Goal: Information Seeking & Learning: Learn about a topic

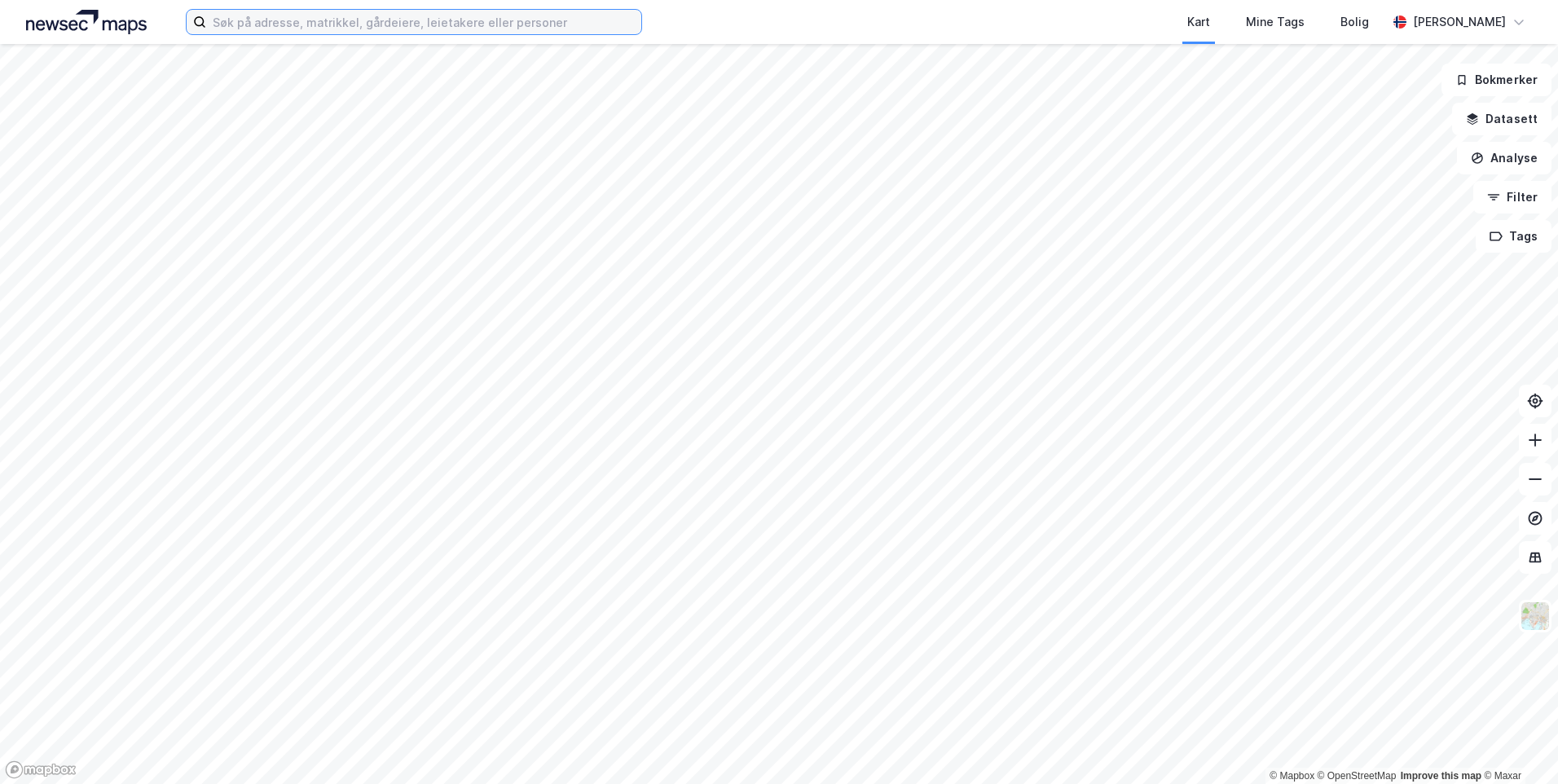
click at [497, 31] on input at bounding box center [423, 22] width 435 height 24
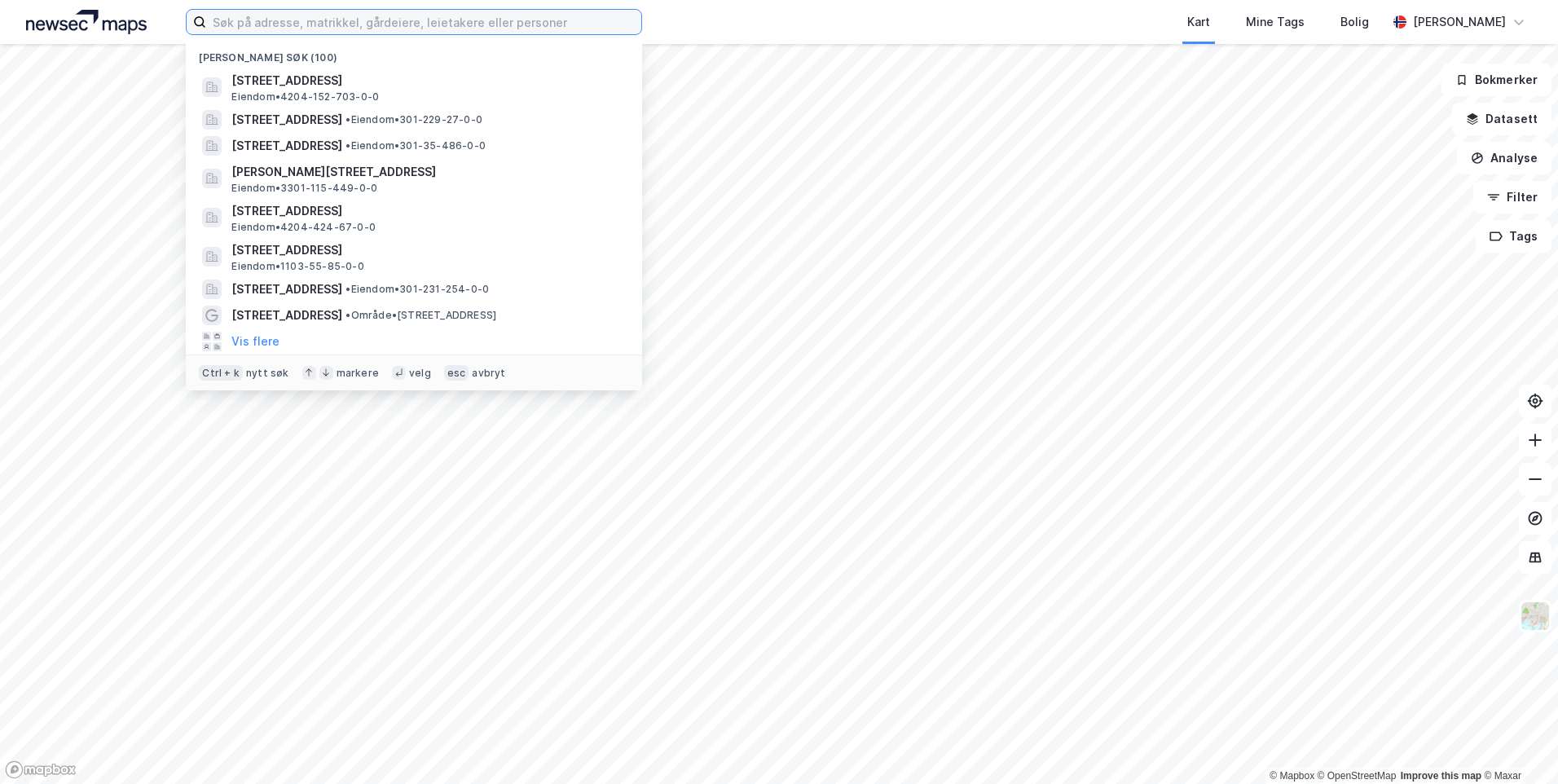
paste input "[STREET_ADDRESS]"
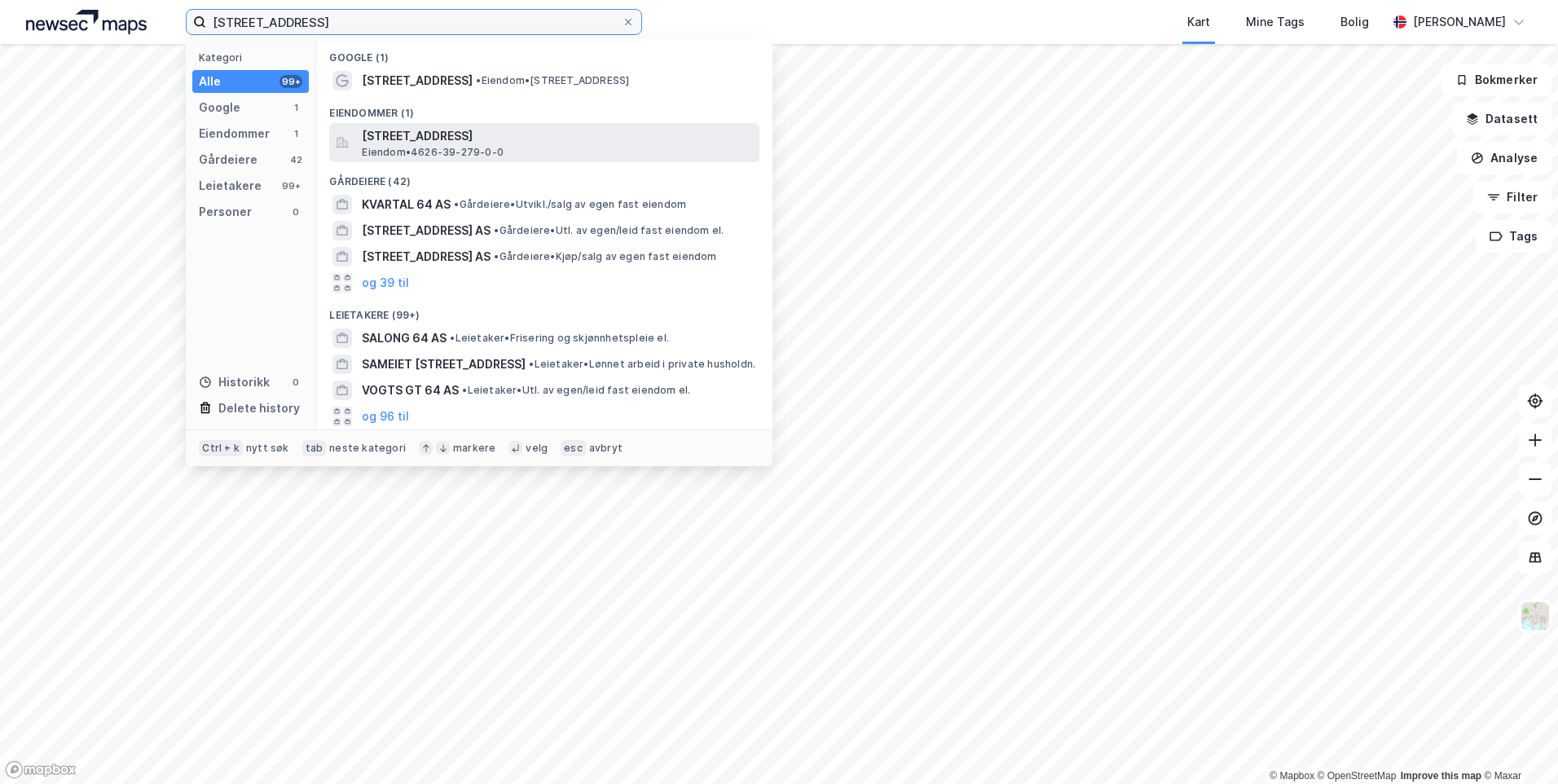
type input "[STREET_ADDRESS]"
click at [564, 131] on span "[STREET_ADDRESS]" at bounding box center [558, 135] width 391 height 20
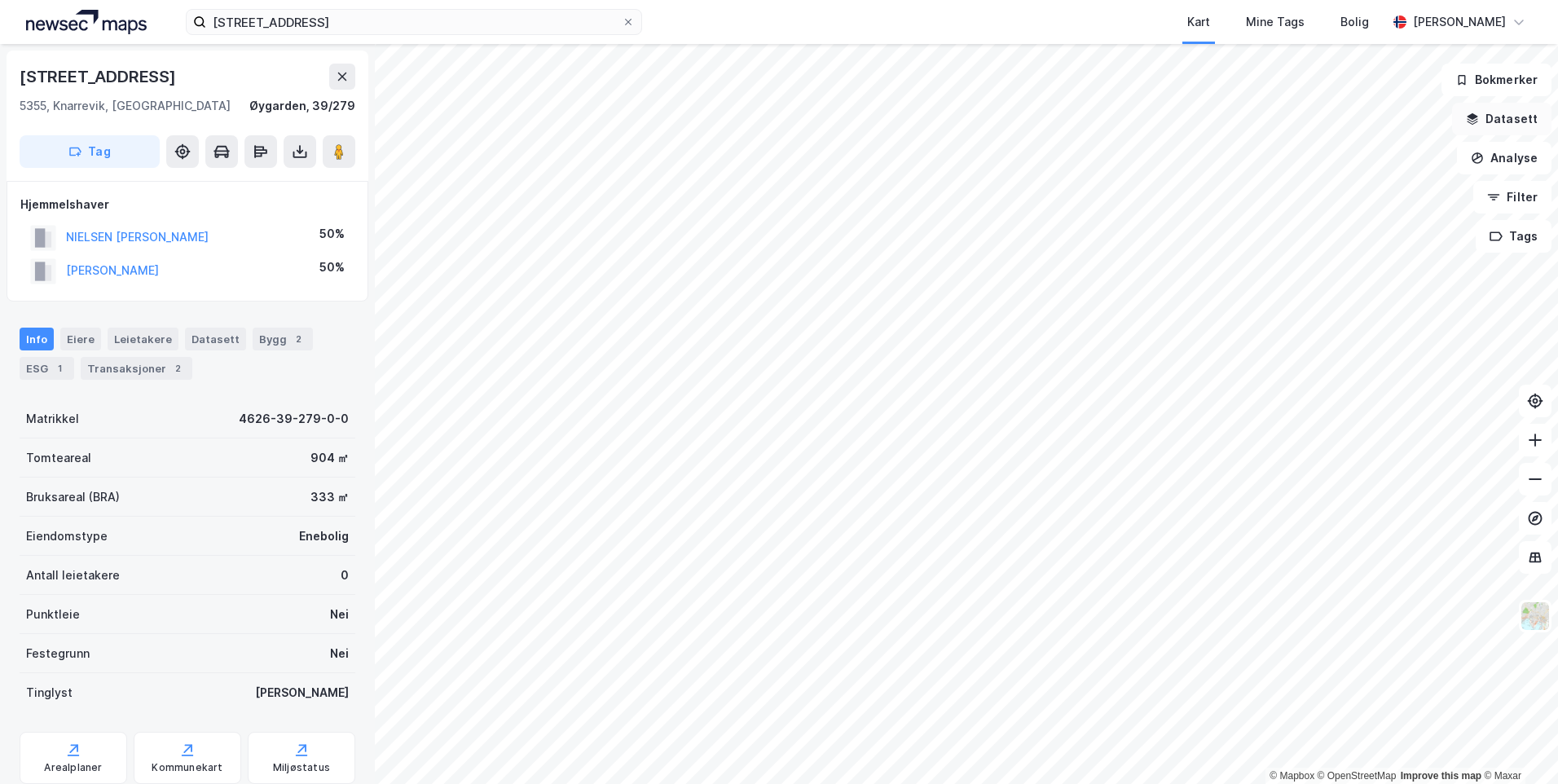
click at [1492, 122] on button "Datasett" at bounding box center [1502, 119] width 99 height 33
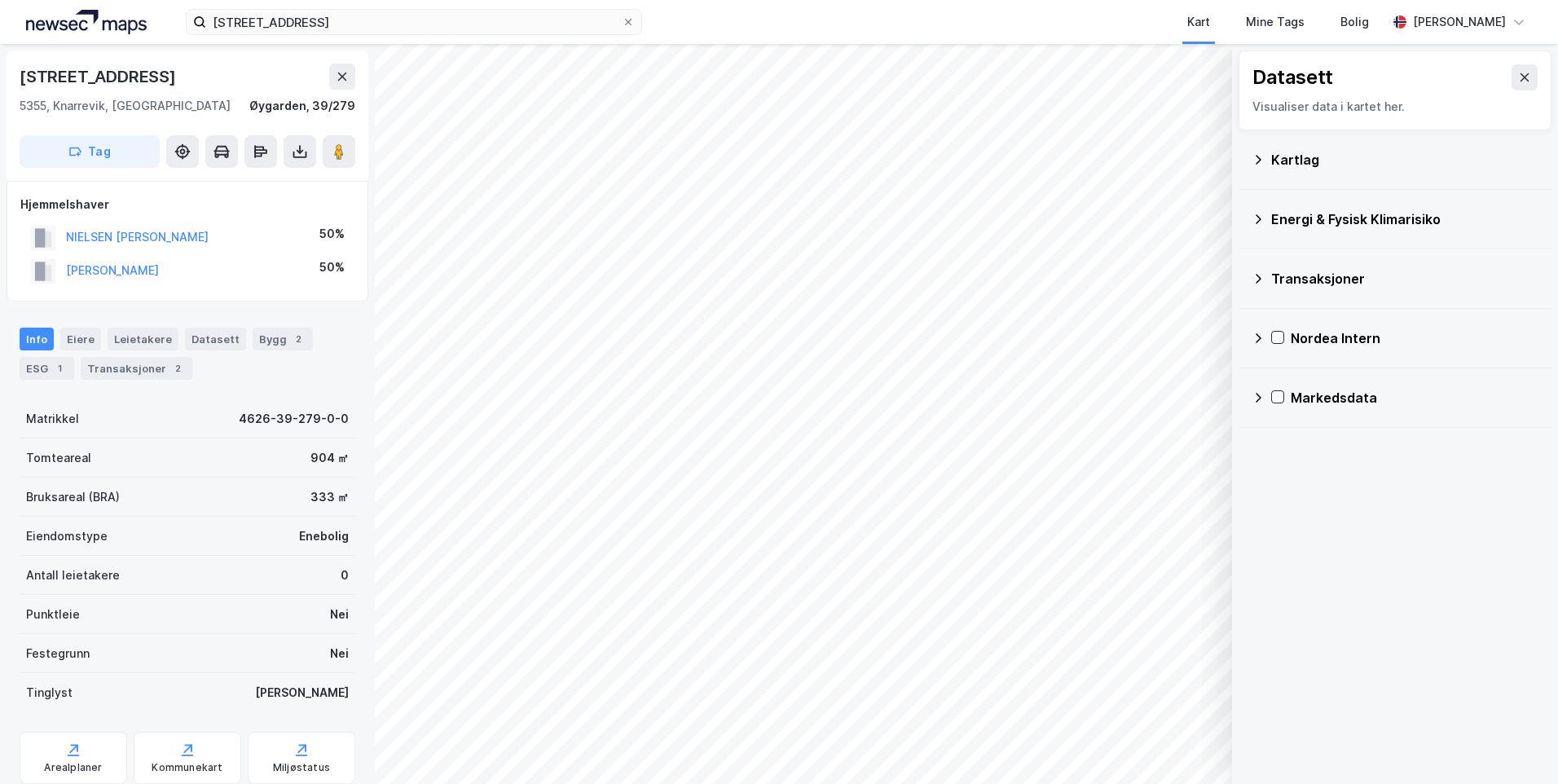
click at [1253, 157] on icon at bounding box center [1258, 159] width 13 height 13
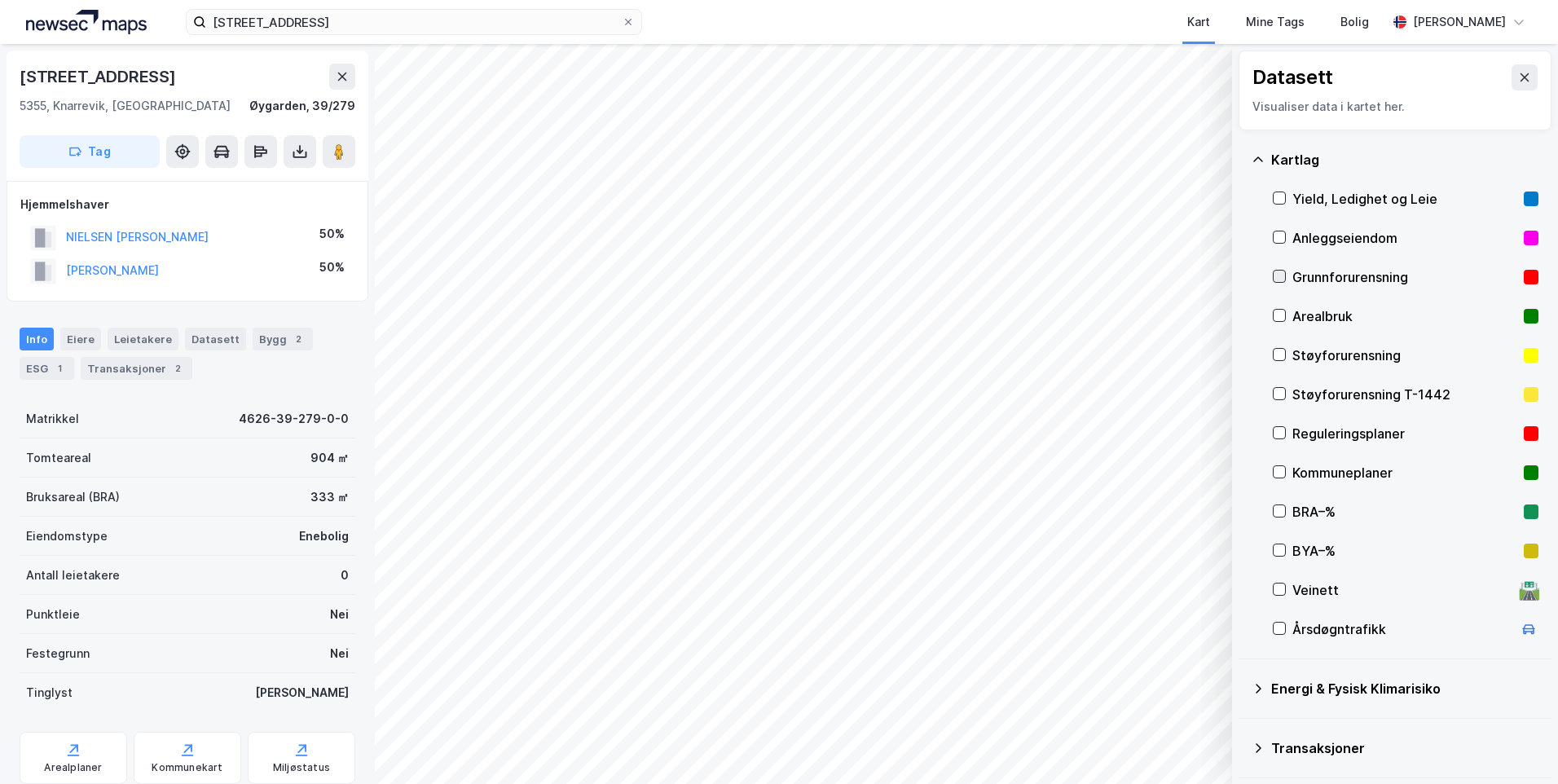
click at [1283, 273] on icon at bounding box center [1279, 276] width 11 height 11
click at [1260, 153] on icon at bounding box center [1258, 159] width 13 height 13
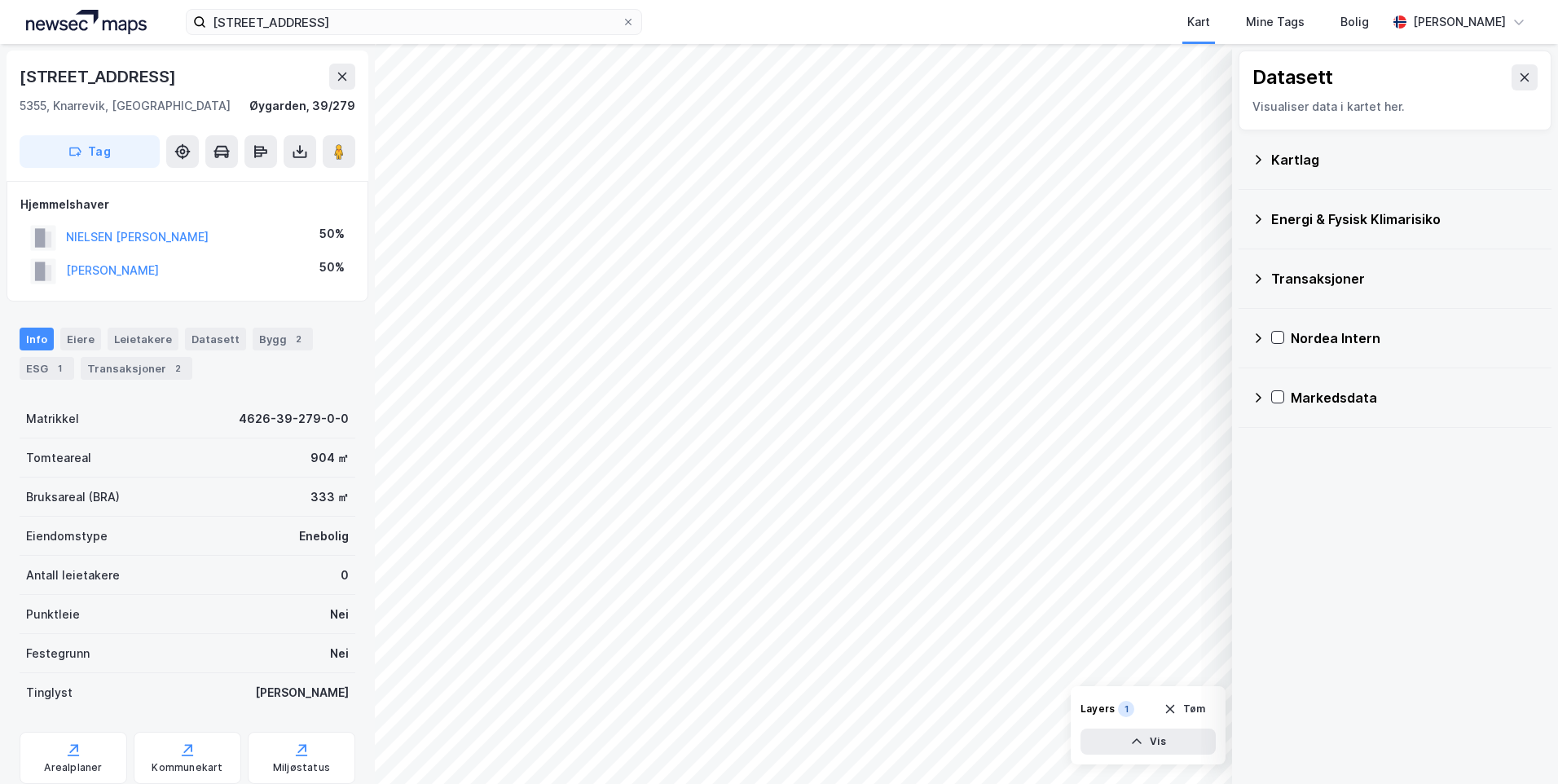
click at [1261, 221] on icon at bounding box center [1258, 219] width 13 height 13
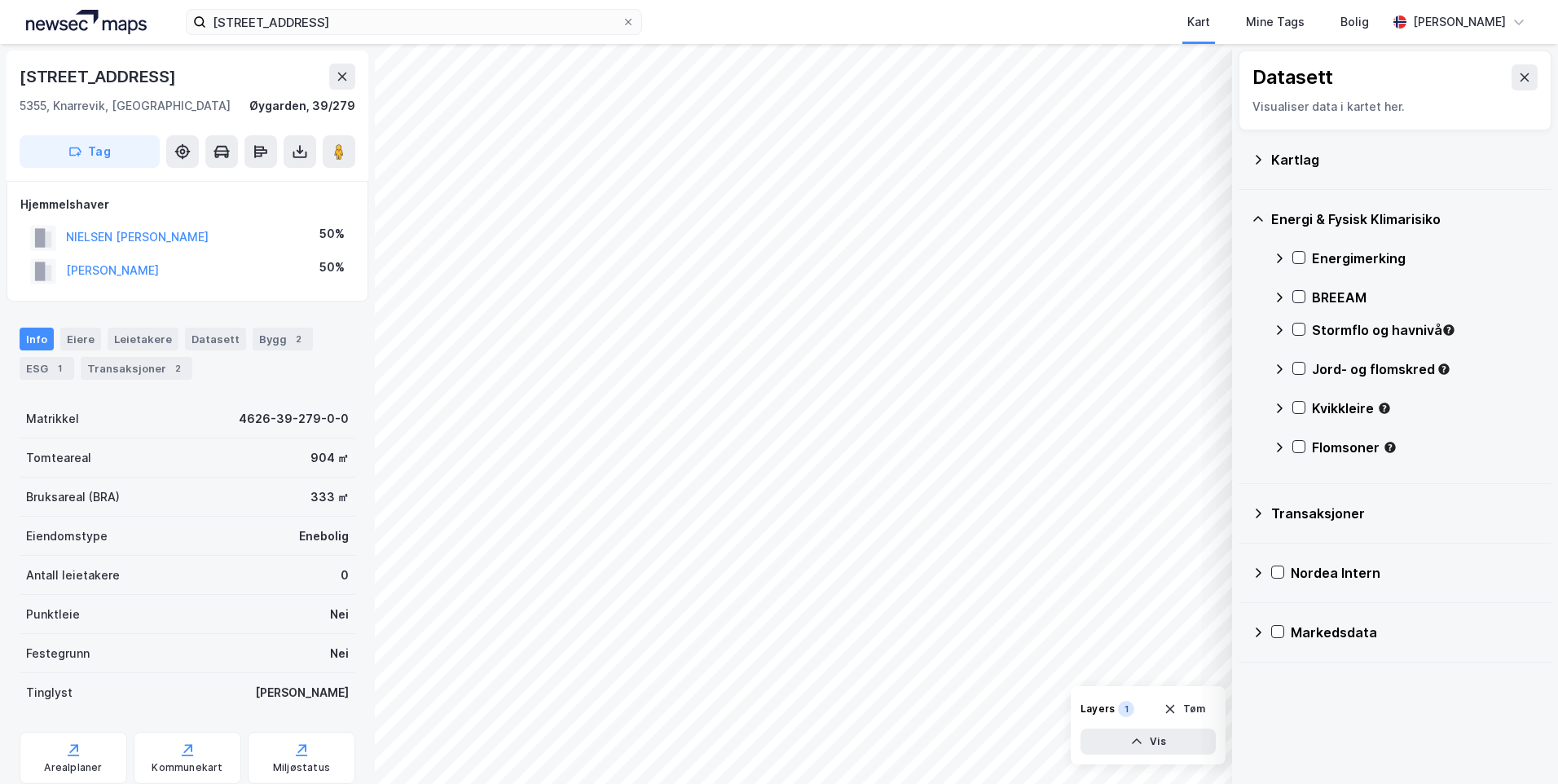
click at [1279, 257] on icon at bounding box center [1279, 258] width 13 height 13
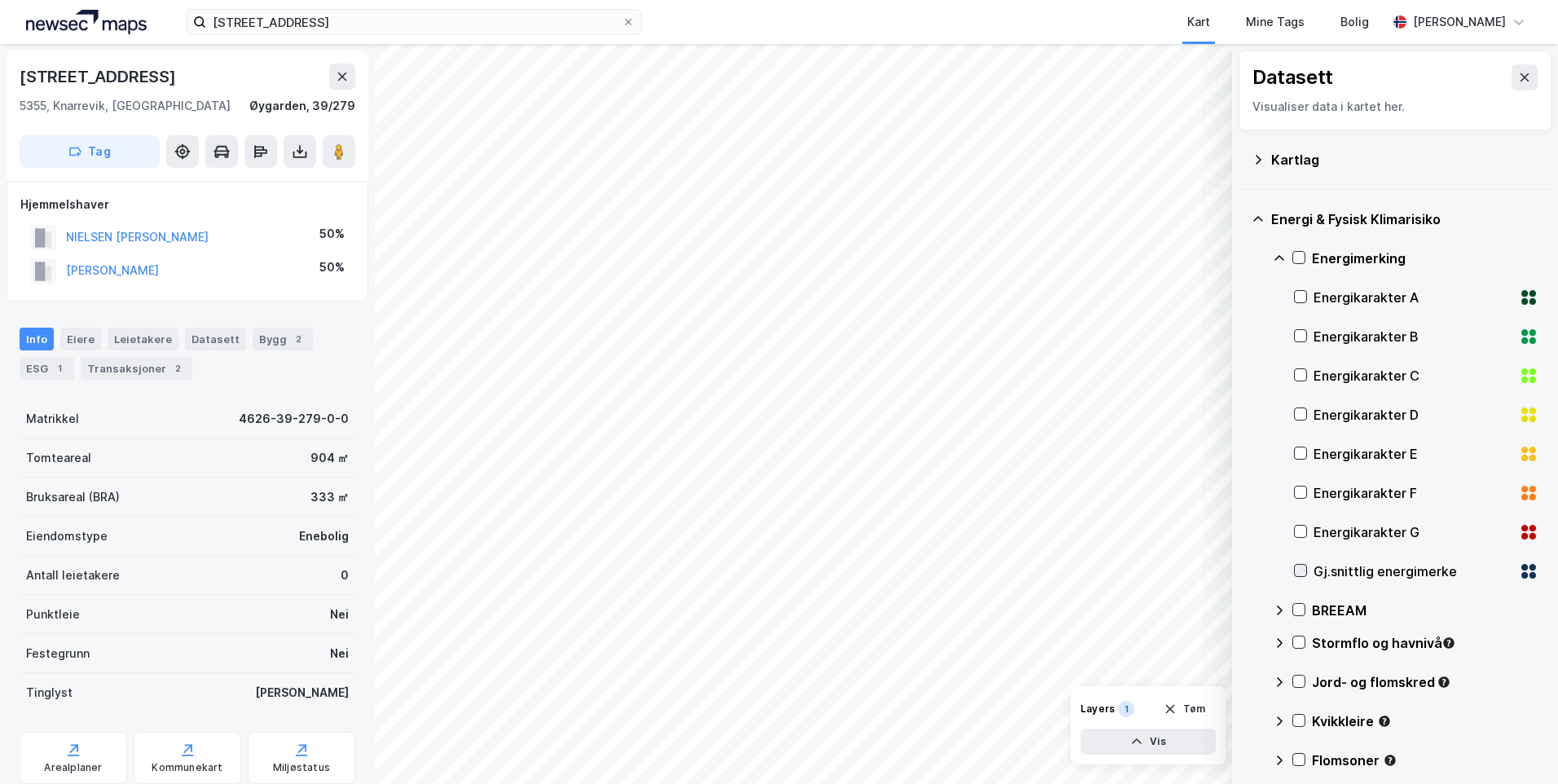
click at [1305, 571] on icon at bounding box center [1300, 570] width 11 height 11
click at [1275, 256] on icon at bounding box center [1279, 258] width 13 height 13
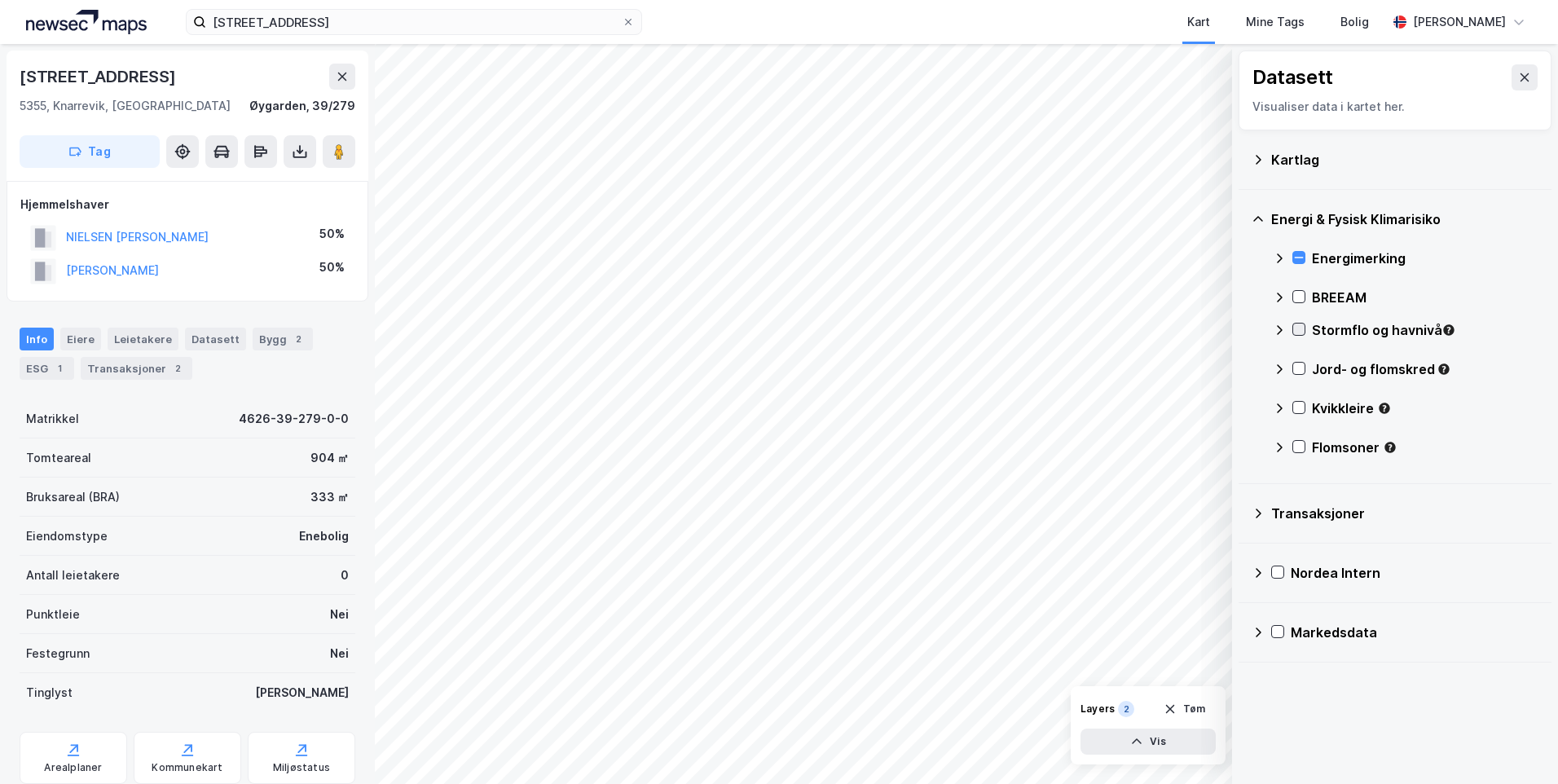
click at [1297, 327] on icon at bounding box center [1298, 329] width 11 height 11
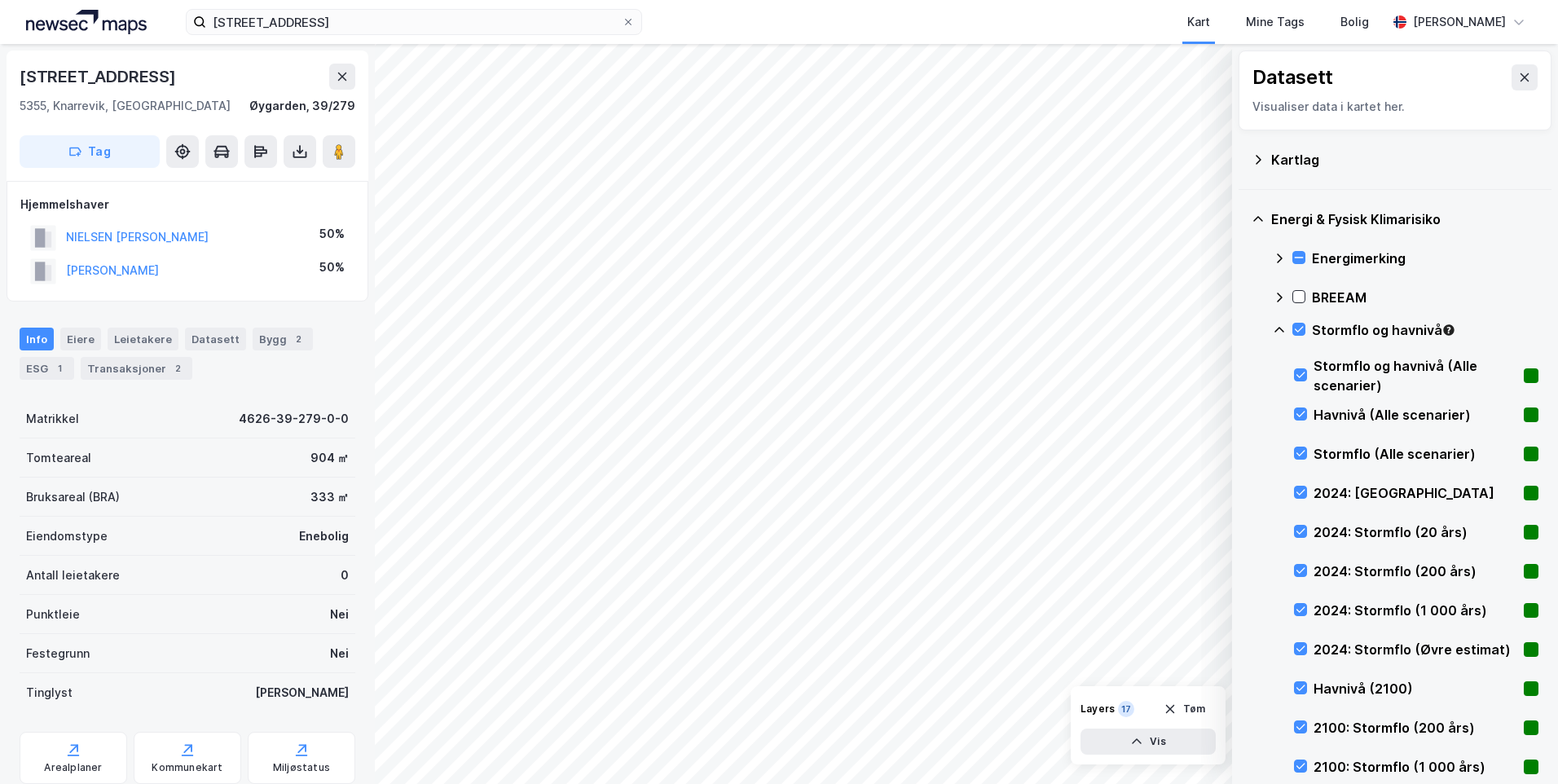
click at [1275, 326] on icon at bounding box center [1279, 330] width 13 height 13
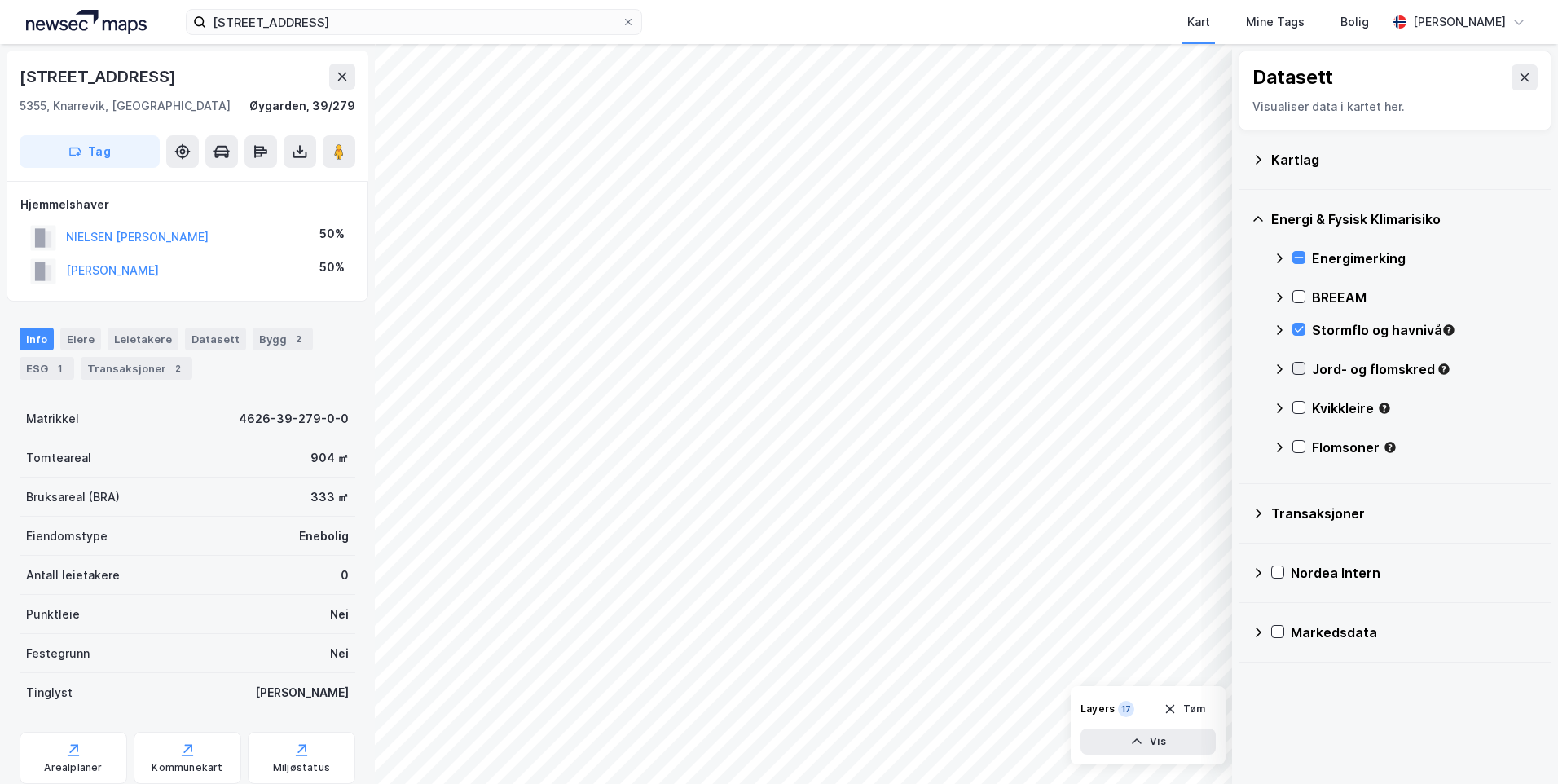
click at [1297, 366] on icon at bounding box center [1298, 368] width 11 height 11
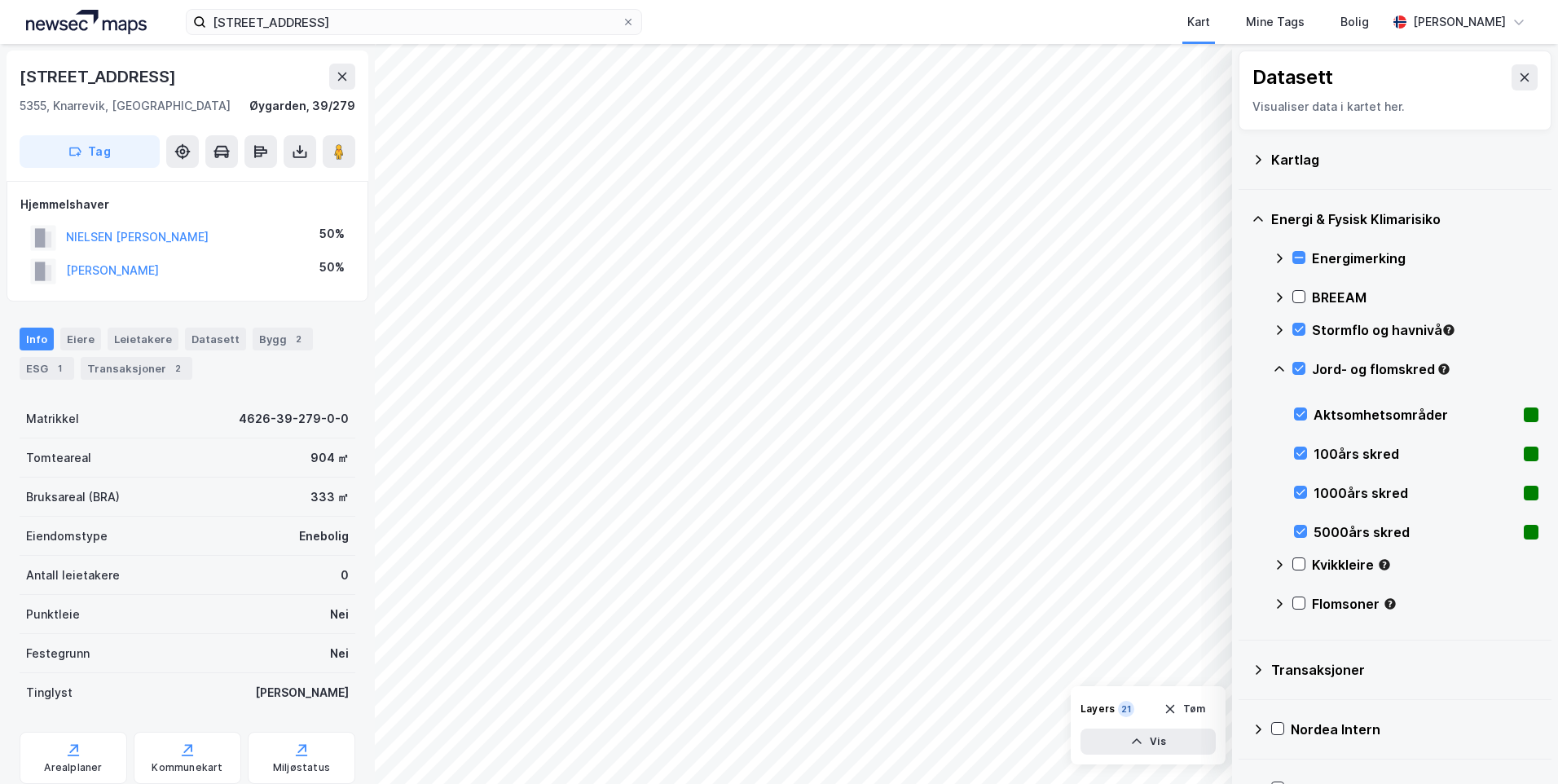
click at [1277, 368] on icon at bounding box center [1279, 368] width 10 height 6
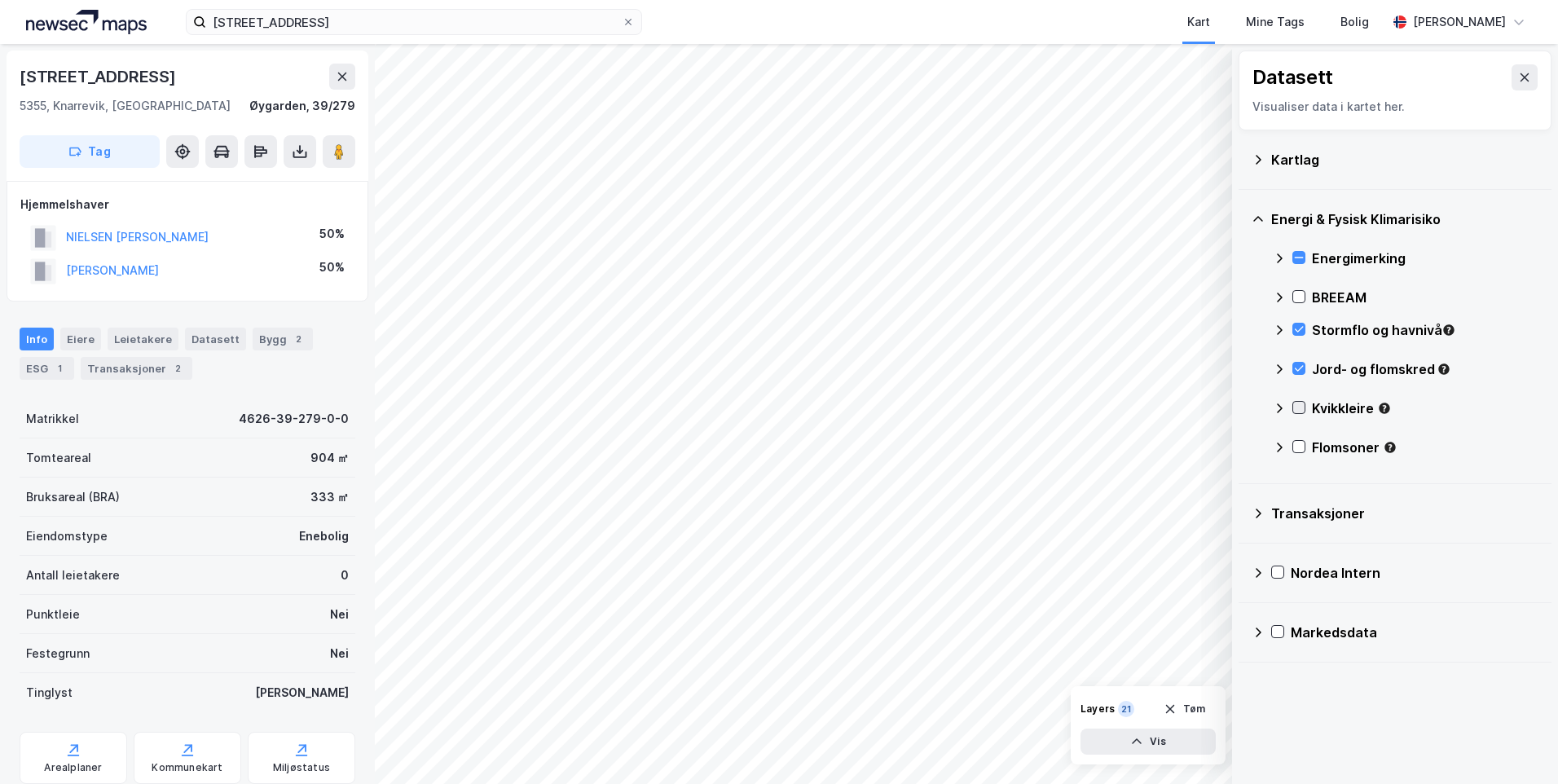
click at [1300, 404] on icon at bounding box center [1298, 407] width 11 height 11
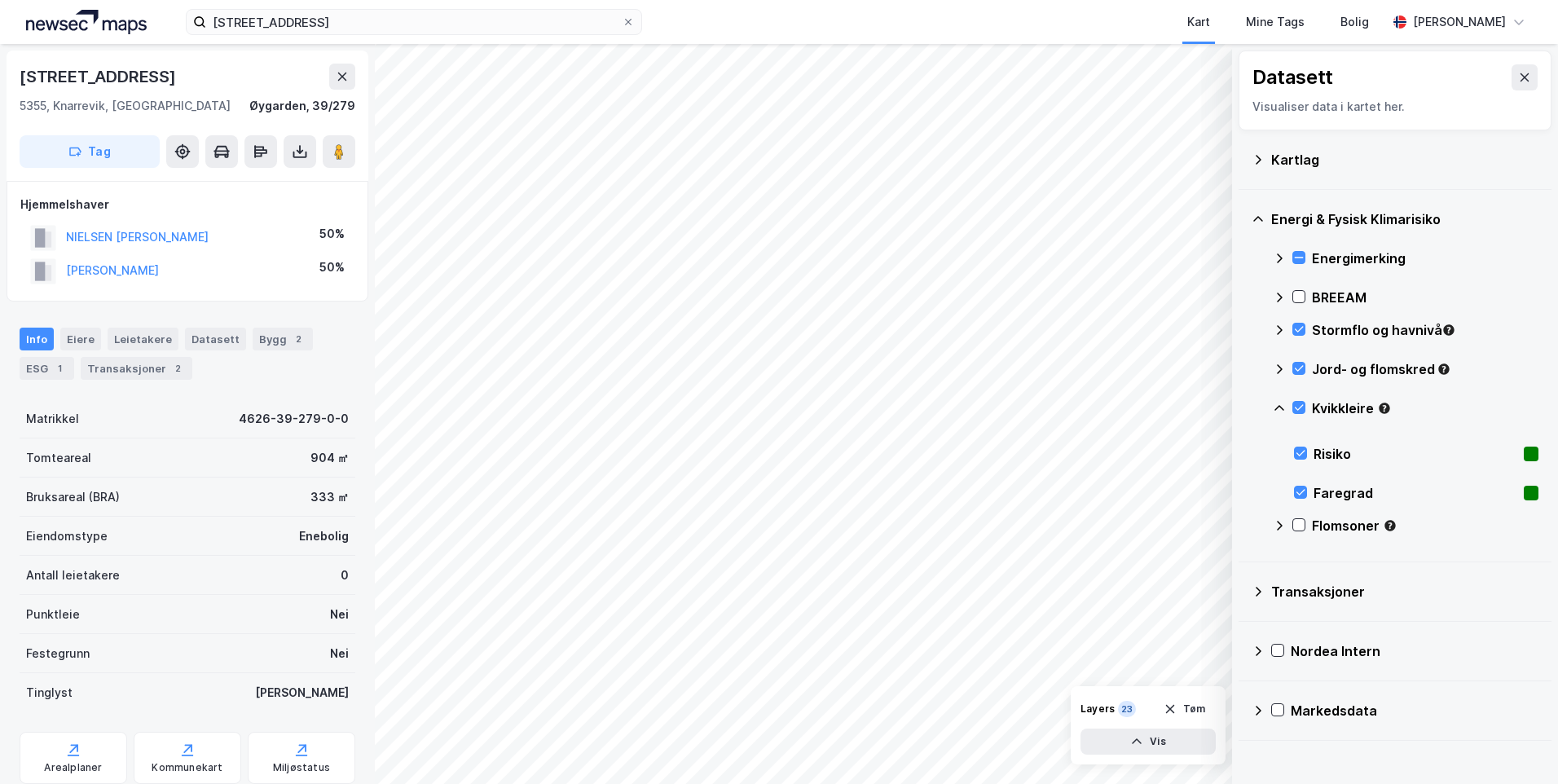
click at [1284, 405] on icon at bounding box center [1279, 408] width 13 height 13
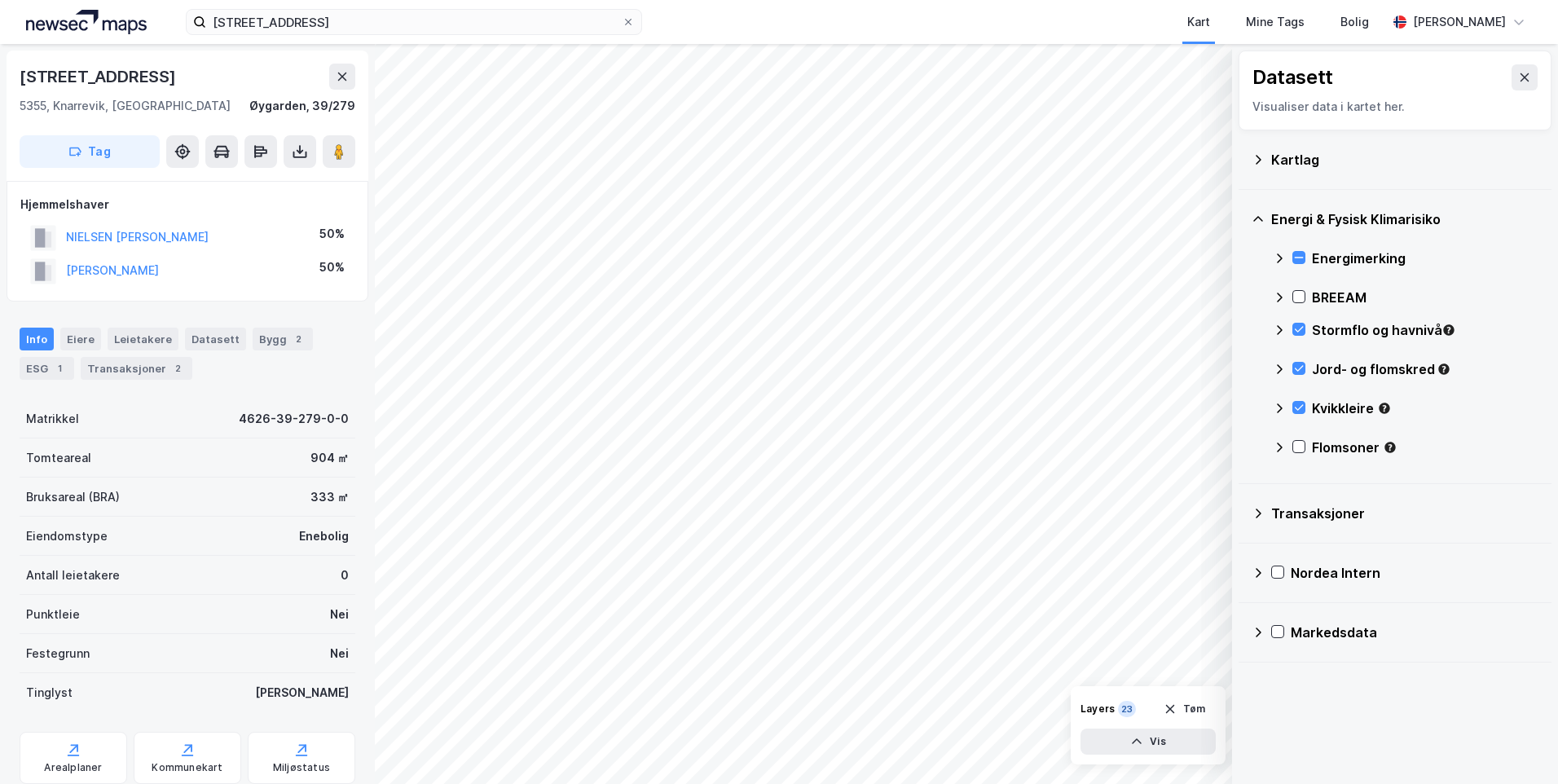
click at [1277, 405] on icon at bounding box center [1279, 408] width 13 height 13
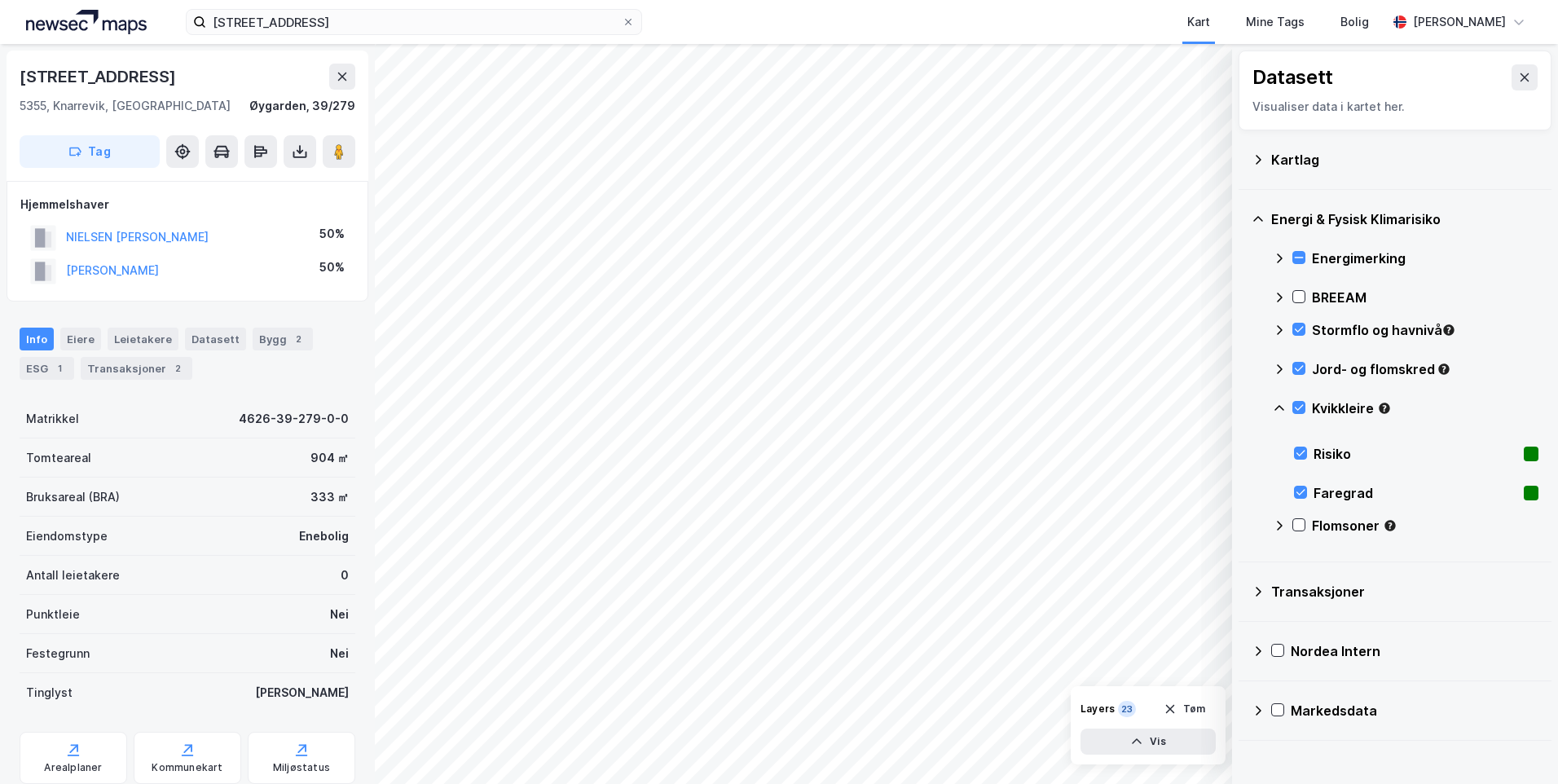
drag, startPoint x: 1514, startPoint y: 452, endPoint x: 1514, endPoint y: 464, distance: 12.0
click at [1524, 453] on rect at bounding box center [1531, 453] width 15 height 15
click at [1524, 488] on rect at bounding box center [1531, 492] width 15 height 15
click at [1297, 451] on icon at bounding box center [1300, 452] width 11 height 11
click at [1298, 456] on icon at bounding box center [1300, 452] width 11 height 11
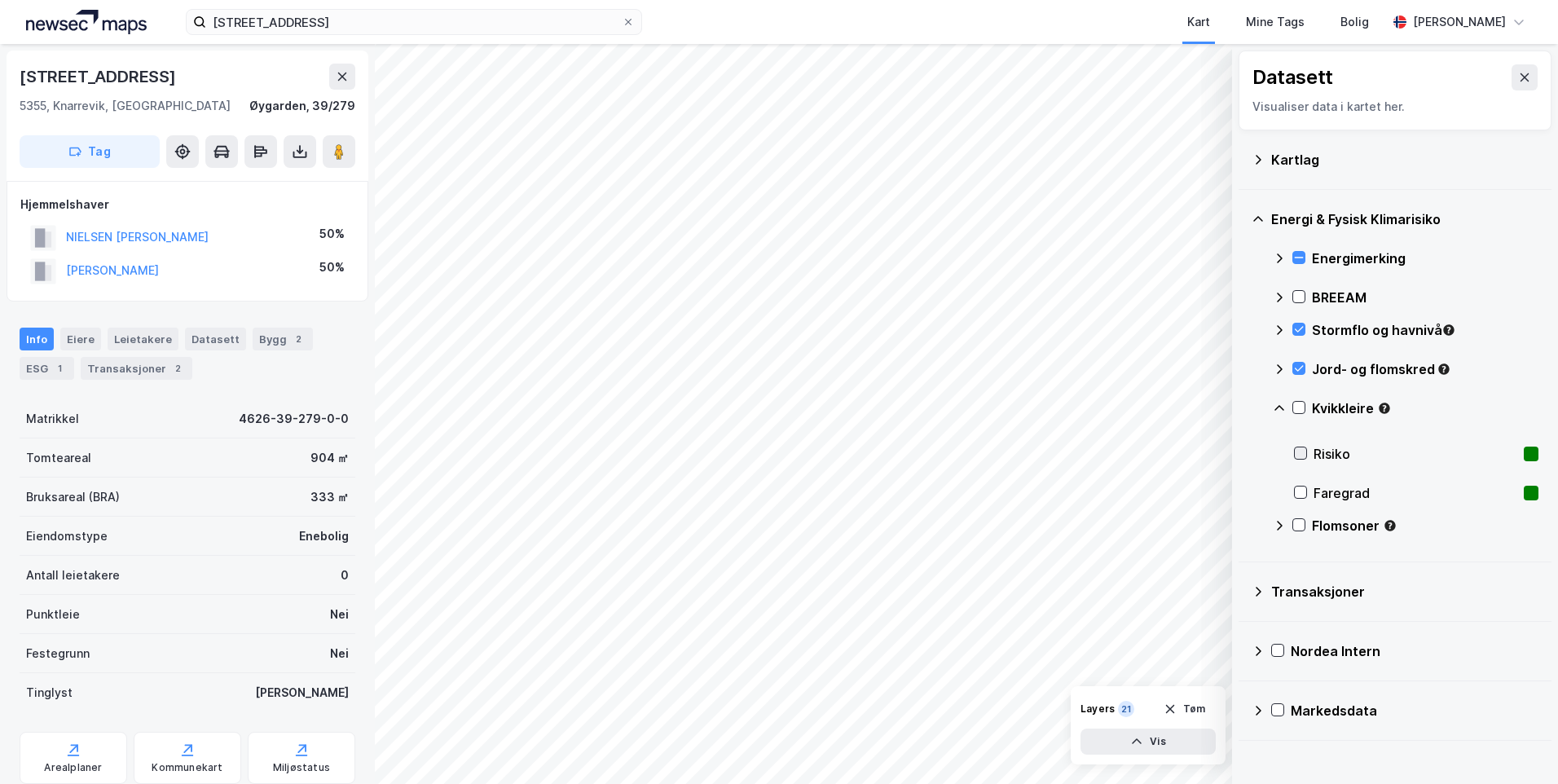
click at [1298, 456] on icon at bounding box center [1300, 452] width 11 height 11
click at [1303, 452] on icon at bounding box center [1301, 453] width 9 height 6
click at [1302, 491] on icon at bounding box center [1300, 491] width 11 height 11
click at [1301, 454] on icon at bounding box center [1300, 452] width 11 height 11
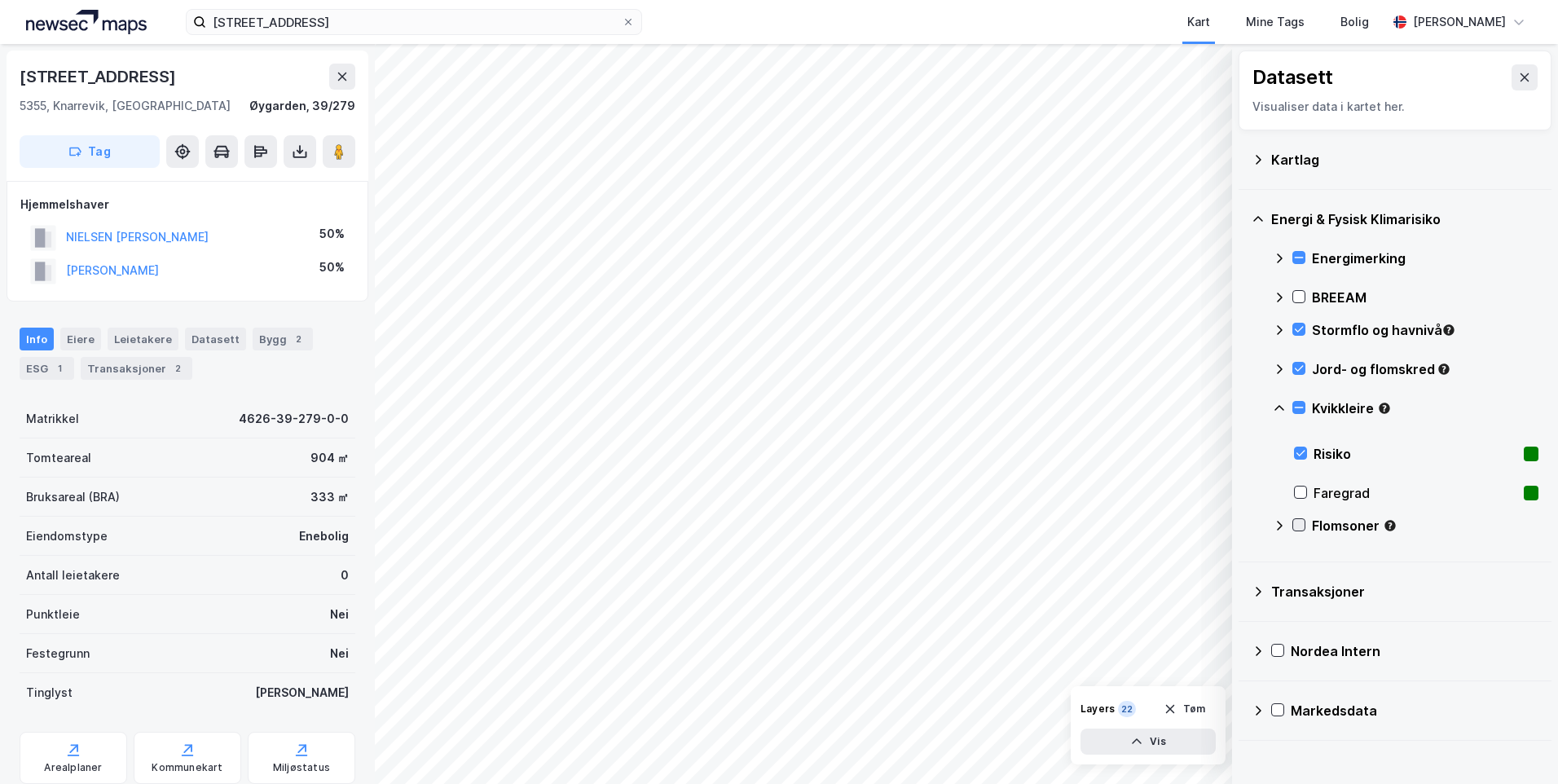
click at [1296, 524] on icon at bounding box center [1299, 524] width 9 height 6
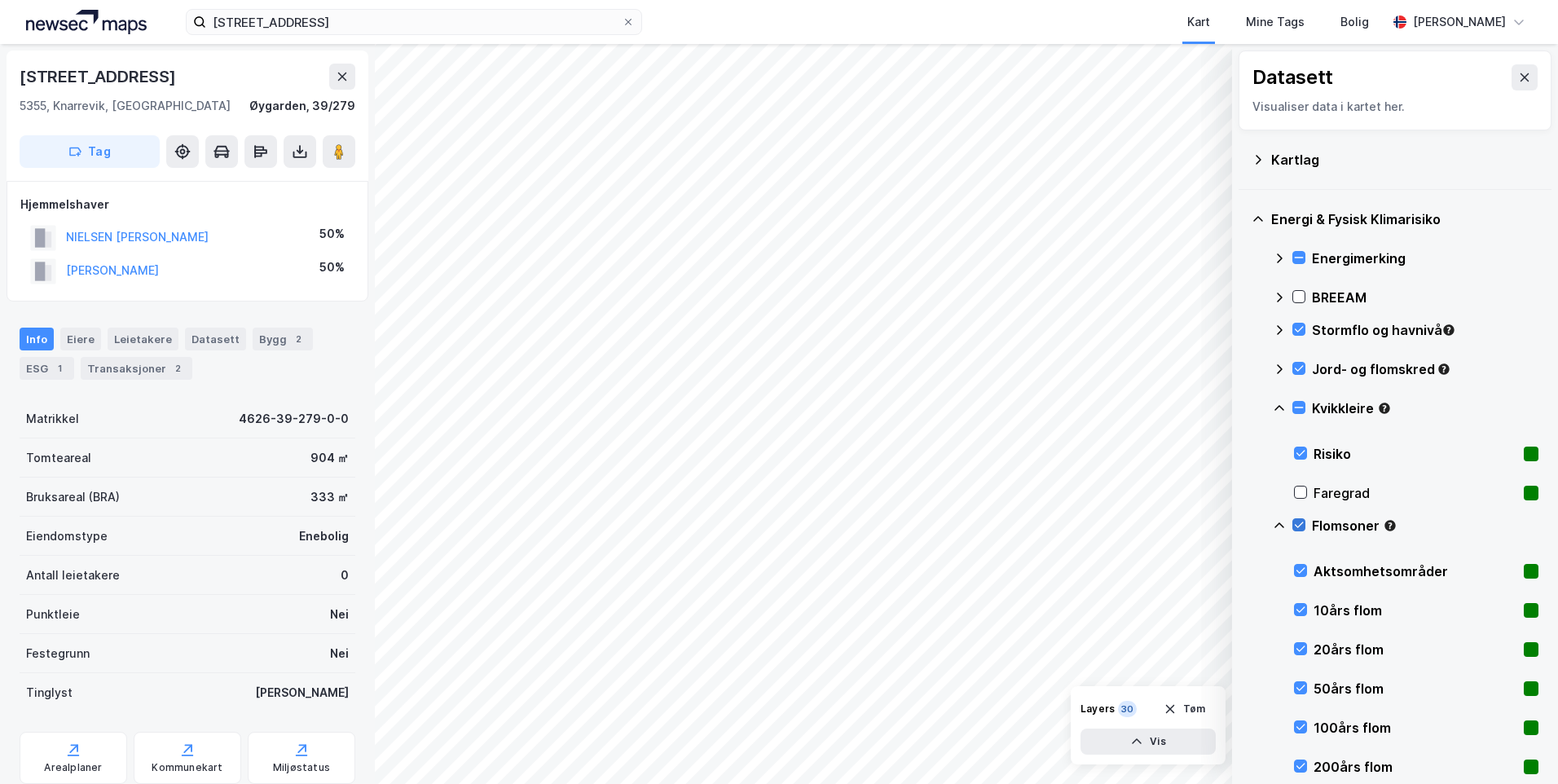
click at [1296, 524] on icon at bounding box center [1299, 524] width 9 height 6
click at [1277, 525] on icon at bounding box center [1279, 525] width 13 height 13
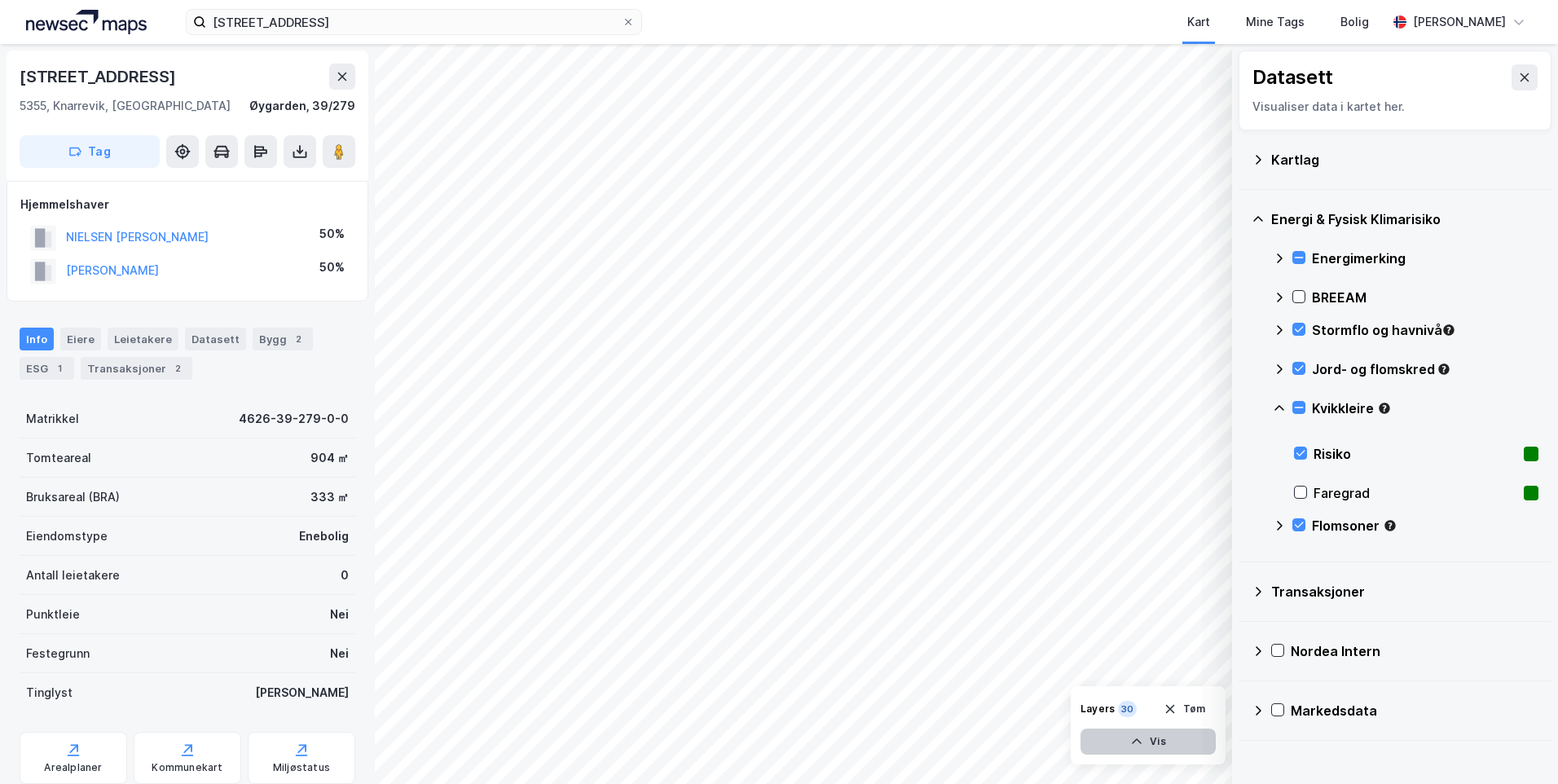
click at [1150, 744] on button "Vis" at bounding box center [1148, 741] width 135 height 26
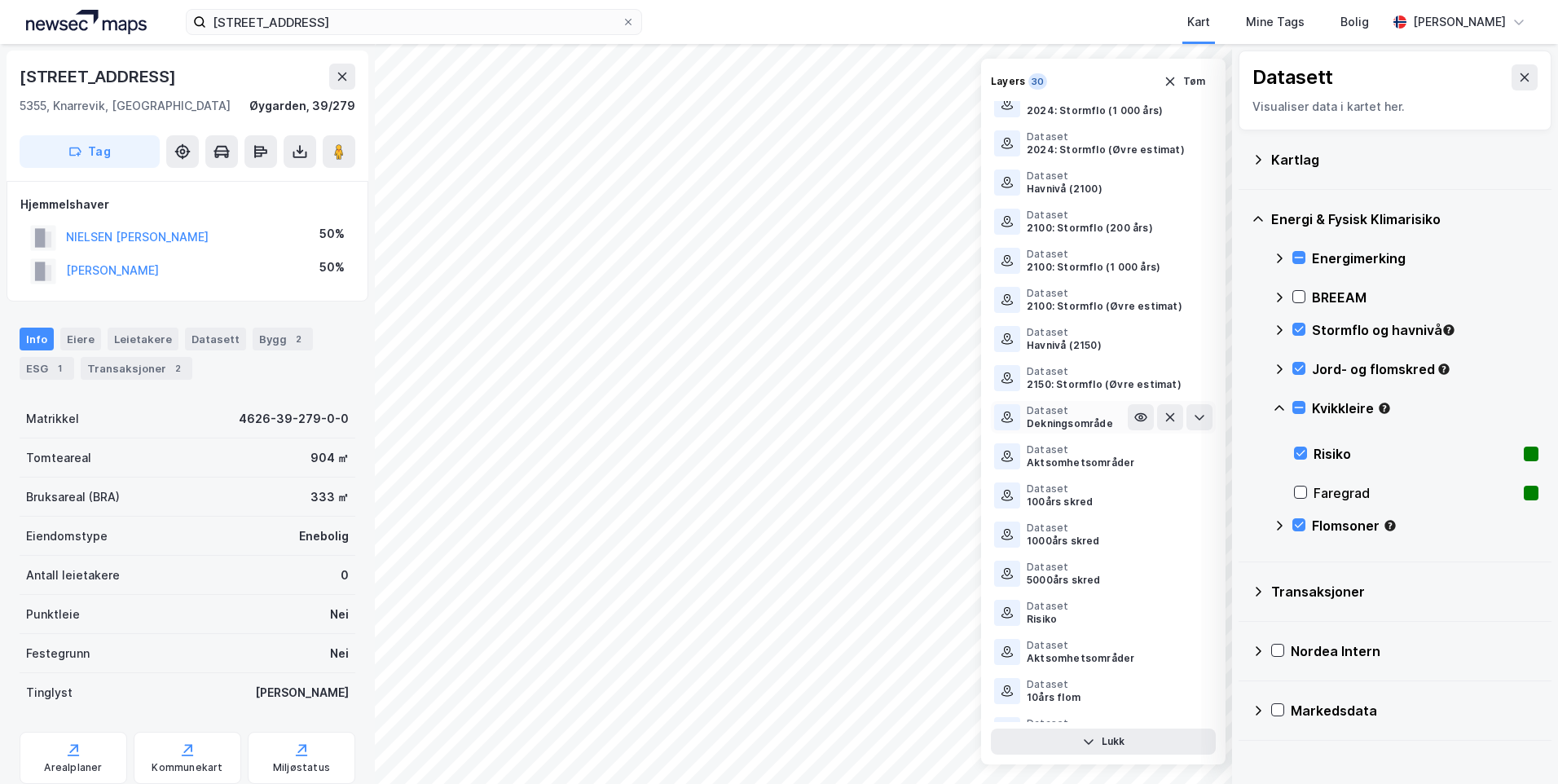
scroll to position [546, 0]
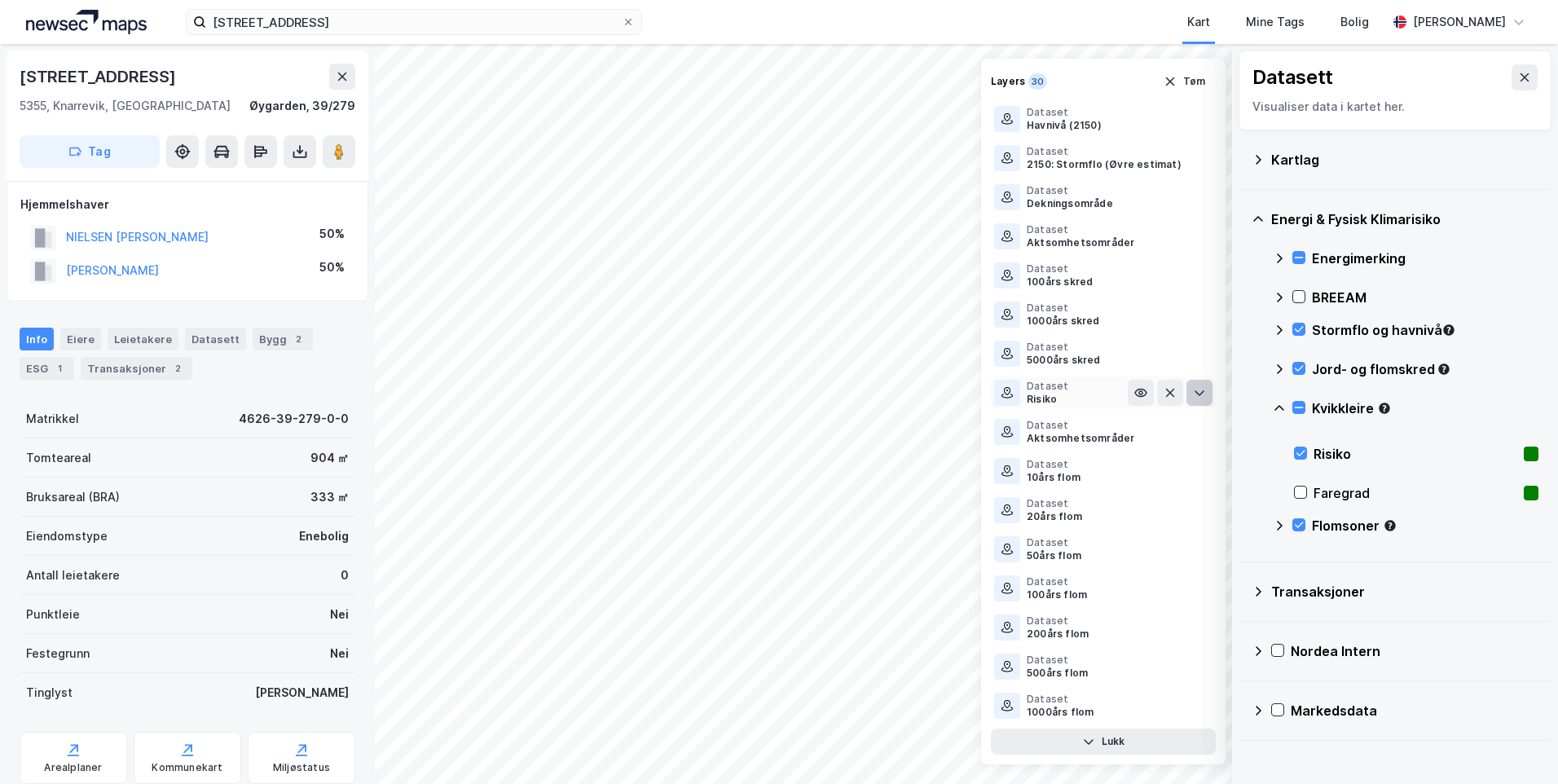
click at [1195, 392] on icon at bounding box center [1199, 392] width 10 height 6
